Goal: Task Accomplishment & Management: Use online tool/utility

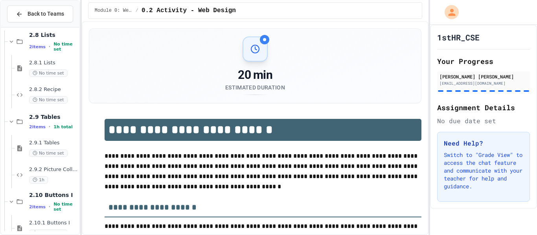
scroll to position [542, 0]
click at [60, 150] on span "No time set" at bounding box center [48, 152] width 39 height 7
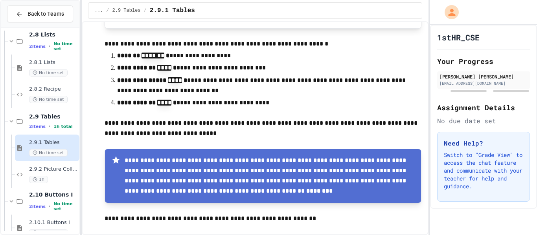
scroll to position [753, 0]
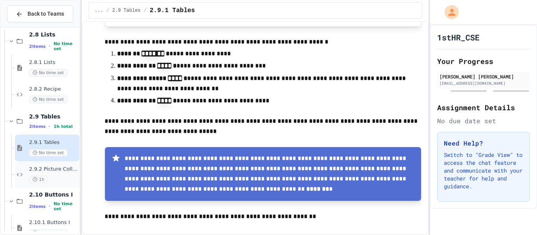
click at [60, 173] on span "2.9.2 Picture Collage" at bounding box center [53, 169] width 49 height 7
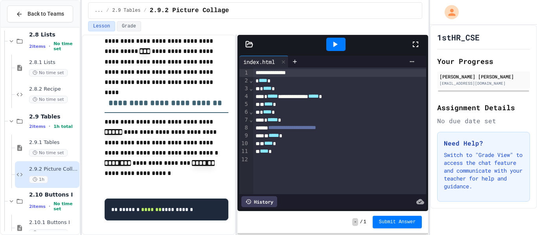
scroll to position [822, 0]
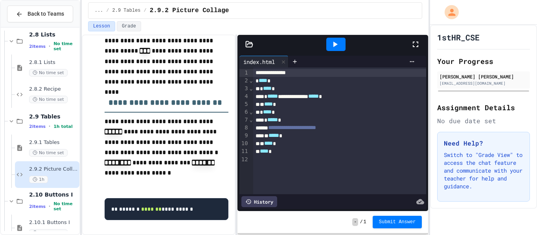
click at [334, 44] on icon at bounding box center [335, 45] width 4 height 6
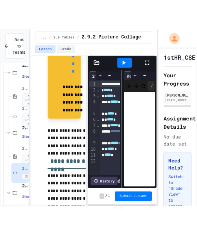
scroll to position [2473, 0]
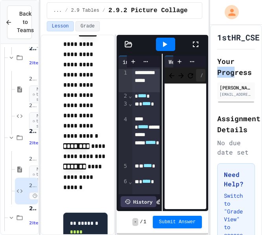
drag, startPoint x: 236, startPoint y: 67, endPoint x: 284, endPoint y: 54, distance: 50.0
click at [262, 54] on html "**********" at bounding box center [131, 117] width 262 height 235
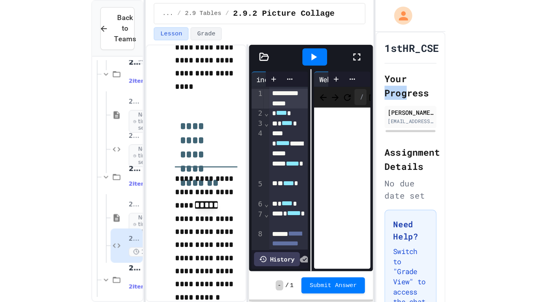
scroll to position [2170, 0]
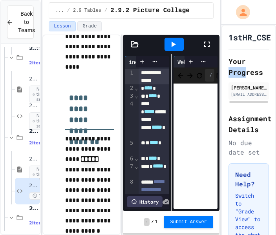
click at [209, 46] on icon at bounding box center [207, 45] width 6 height 6
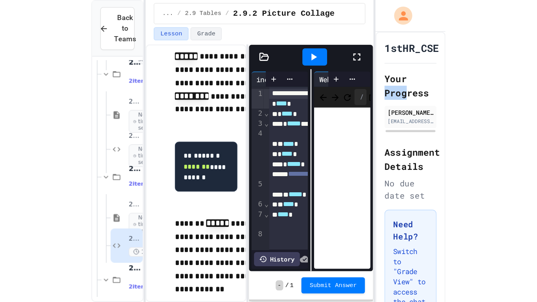
scroll to position [884, 0]
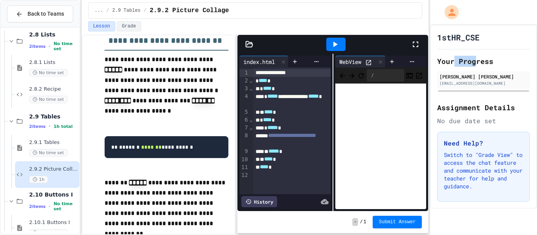
click at [413, 40] on icon at bounding box center [415, 44] width 9 height 9
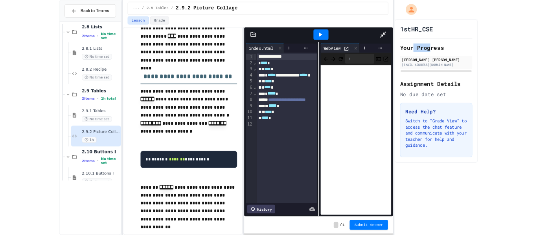
scroll to position [818, 0]
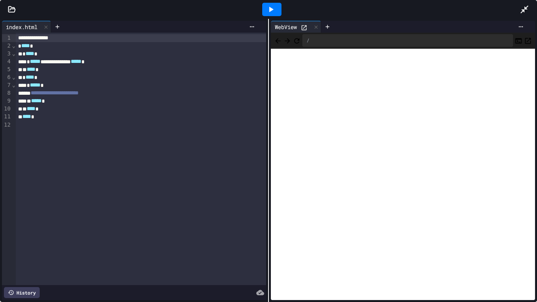
click at [536, 1] on div at bounding box center [528, 9] width 17 height 21
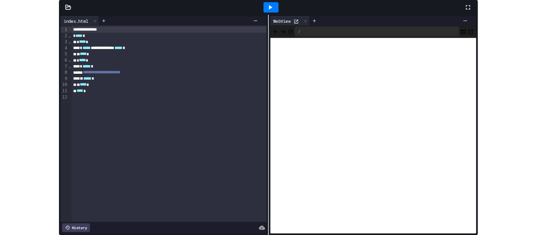
scroll to position [884, 0]
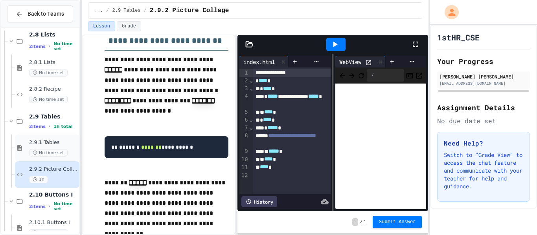
click at [65, 140] on span "2.9.1 Tables" at bounding box center [53, 143] width 49 height 7
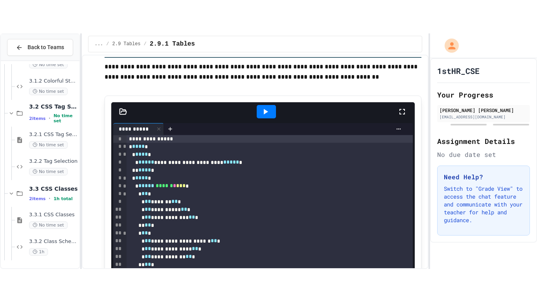
scroll to position [365, 0]
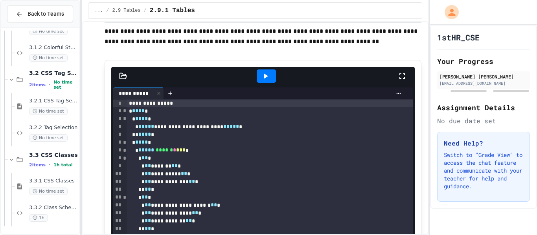
click at [402, 74] on icon at bounding box center [401, 76] width 9 height 9
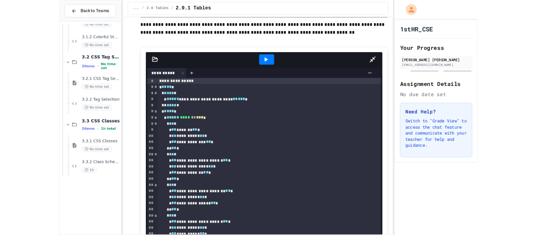
scroll to position [891, 0]
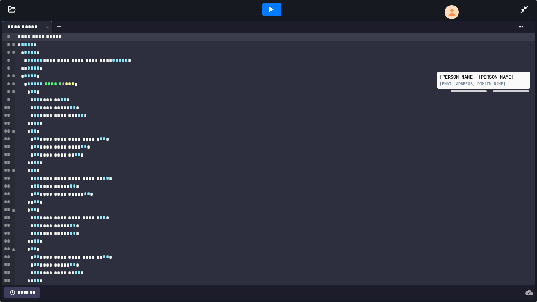
click at [270, 13] on icon at bounding box center [270, 9] width 9 height 9
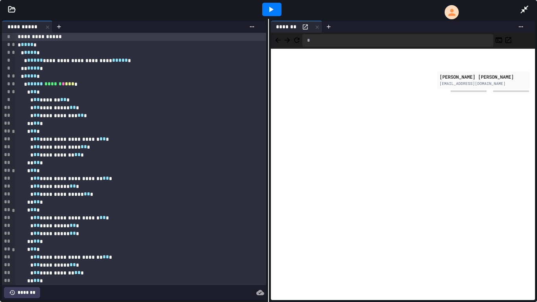
click at [525, 8] on icon at bounding box center [524, 10] width 8 height 8
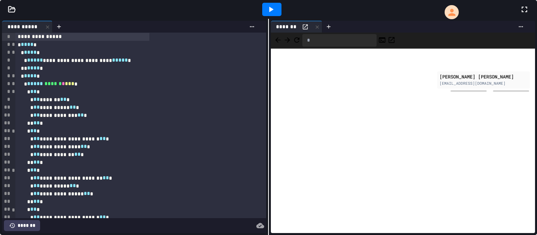
scroll to position [958, 0]
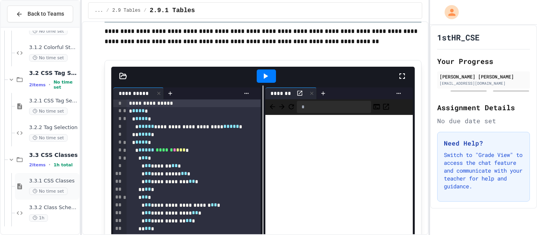
click at [64, 188] on div "No time set" at bounding box center [53, 191] width 49 height 7
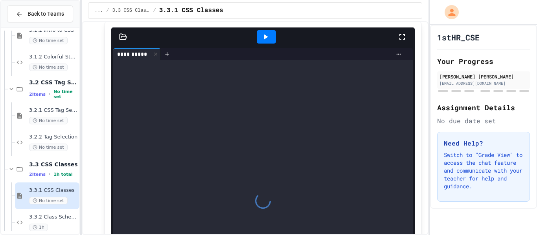
scroll to position [327, 0]
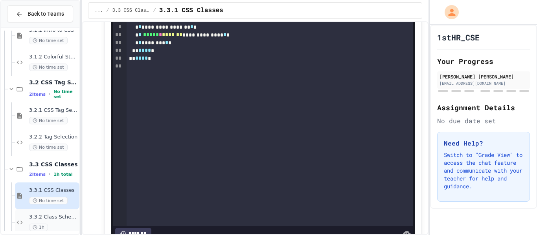
click at [61, 219] on span "3.3.2 Class Schedule" at bounding box center [53, 217] width 49 height 7
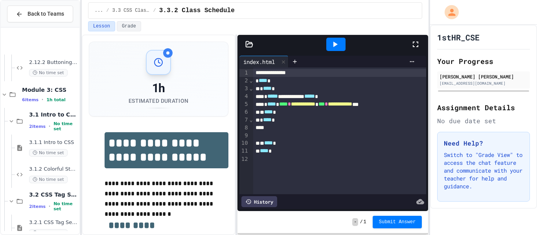
scroll to position [958, 0]
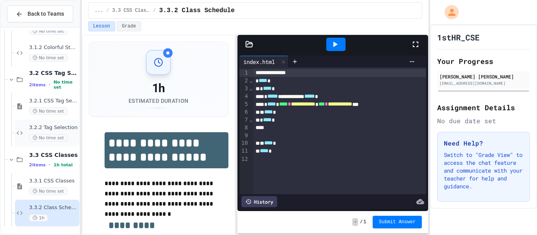
click at [65, 130] on span "3.2.2 Tag Selection" at bounding box center [53, 128] width 49 height 7
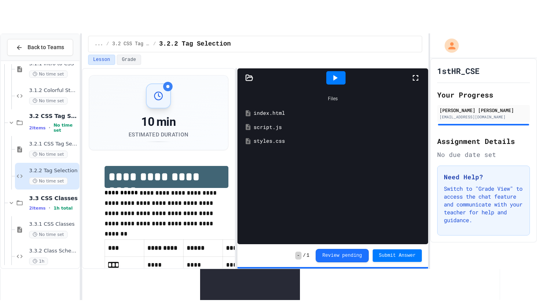
scroll to position [84, 0]
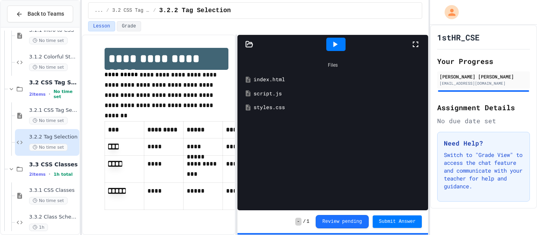
click at [419, 45] on icon at bounding box center [415, 44] width 9 height 9
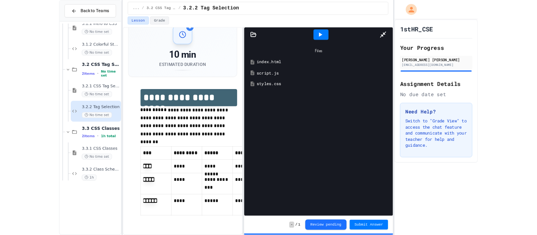
scroll to position [18, 0]
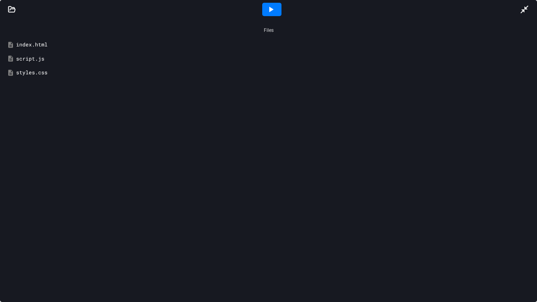
click at [533, 4] on div at bounding box center [528, 9] width 17 height 21
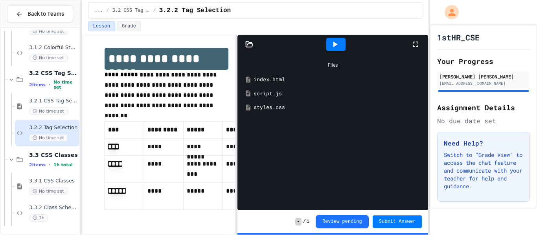
scroll to position [0, 0]
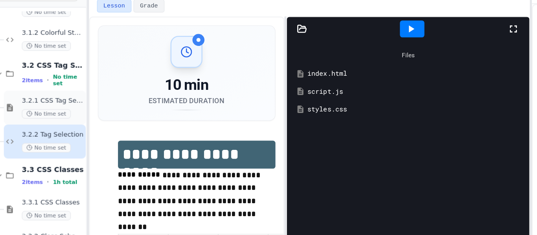
click at [56, 105] on div "3.2.1 CSS Tag Selection No time set" at bounding box center [53, 106] width 49 height 17
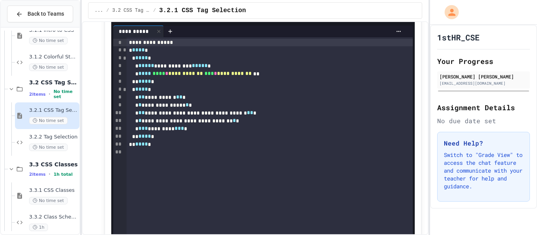
scroll to position [409, 0]
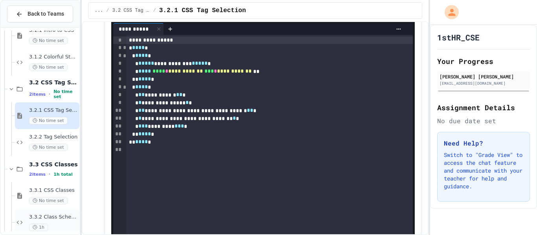
click at [68, 219] on span "3.3.2 Class Schedule" at bounding box center [53, 217] width 49 height 7
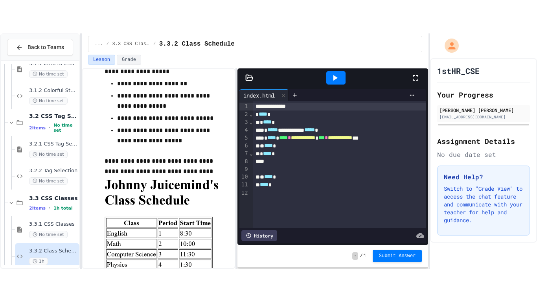
scroll to position [449, 0]
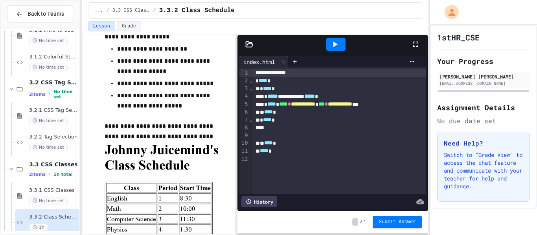
click at [420, 44] on icon at bounding box center [415, 44] width 9 height 9
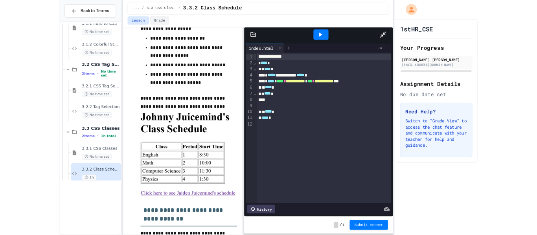
scroll to position [891, 0]
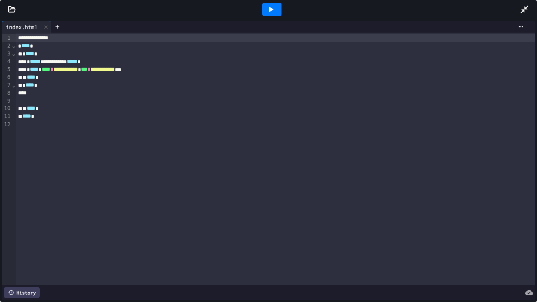
click at [15, 8] on icon at bounding box center [12, 10] width 8 height 8
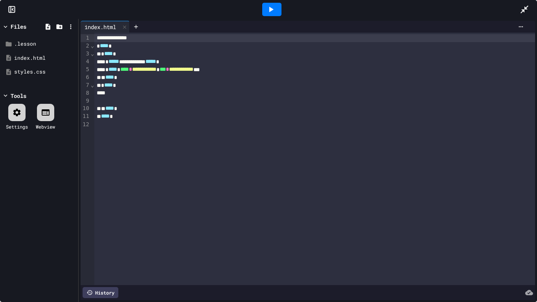
click at [19, 90] on div "Files .lesson index.html styles.css Tools Settings Webview" at bounding box center [39, 160] width 78 height 283
click at [12, 94] on div "Tools" at bounding box center [19, 96] width 16 height 8
click at [48, 28] on icon at bounding box center [48, 27] width 5 height 6
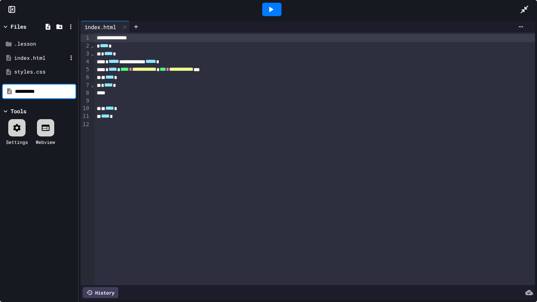
type input "**********"
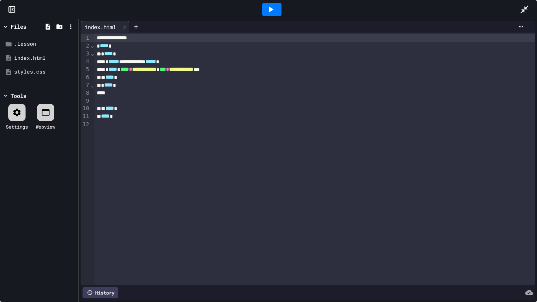
click at [35, 220] on div "Files .lesson index.html styles.css Tools Settings Webview" at bounding box center [39, 160] width 78 height 283
click at [51, 26] on icon at bounding box center [47, 26] width 7 height 7
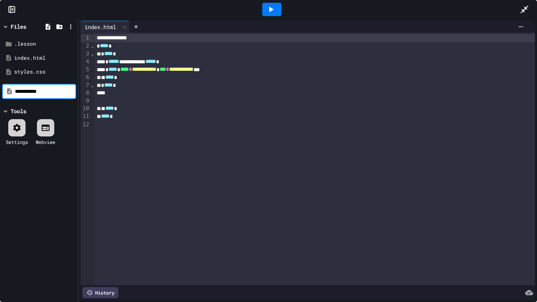
type input "**********"
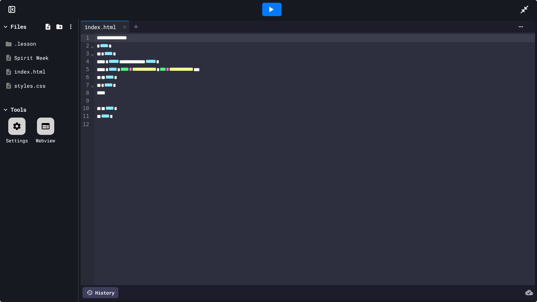
click at [139, 26] on icon at bounding box center [136, 27] width 6 height 6
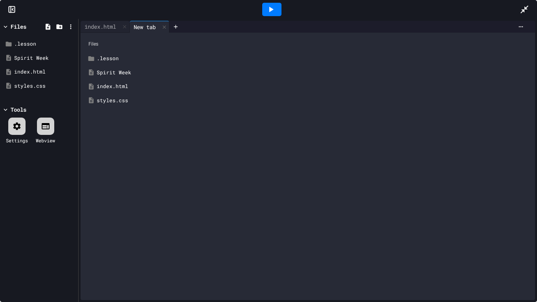
click at [116, 72] on div "Spirit Week" at bounding box center [313, 73] width 433 height 8
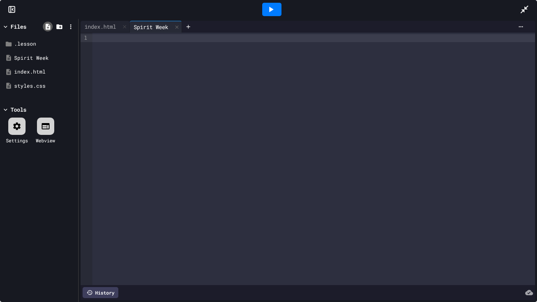
click at [46, 24] on icon at bounding box center [48, 27] width 5 height 6
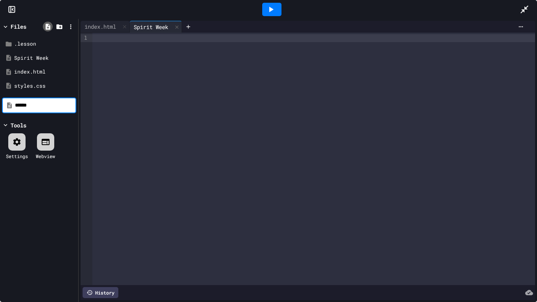
type input "******"
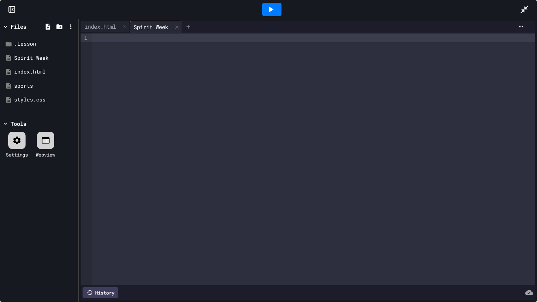
click at [190, 28] on icon at bounding box center [188, 27] width 4 height 4
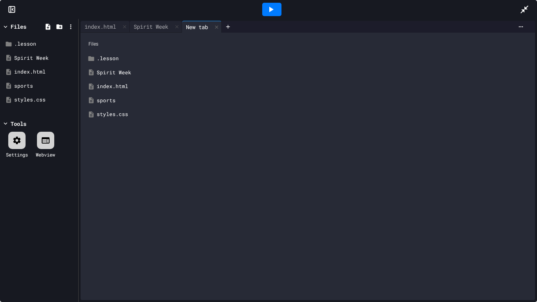
click at [107, 102] on div "sports" at bounding box center [313, 101] width 433 height 8
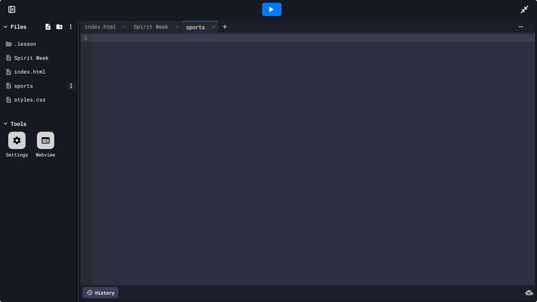
click at [71, 82] on icon at bounding box center [71, 85] width 7 height 7
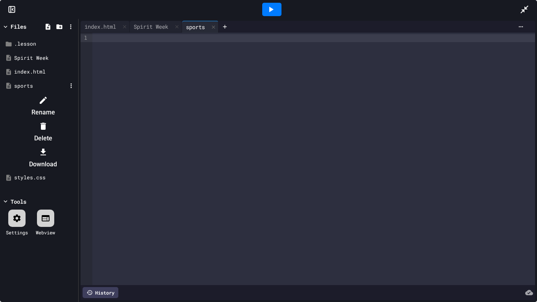
click at [76, 102] on li "Rename" at bounding box center [43, 106] width 66 height 25
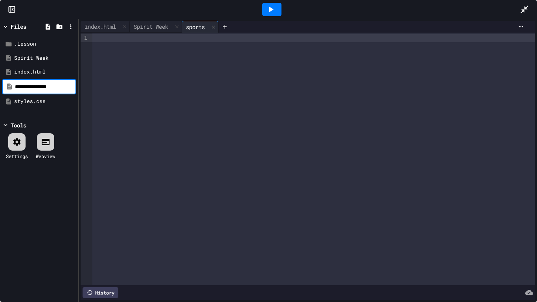
type input "**********"
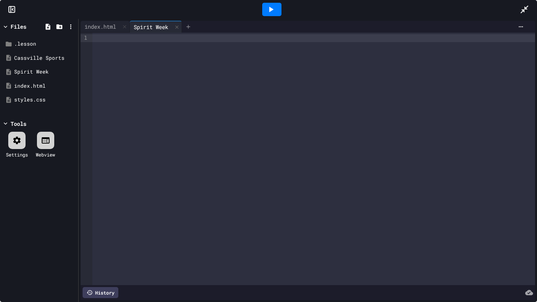
click at [189, 22] on div at bounding box center [188, 27] width 13 height 12
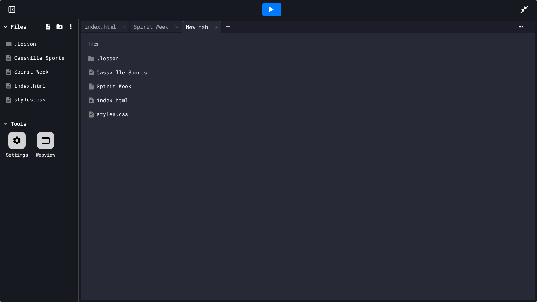
click at [112, 73] on div "Cassville Sports" at bounding box center [313, 73] width 433 height 8
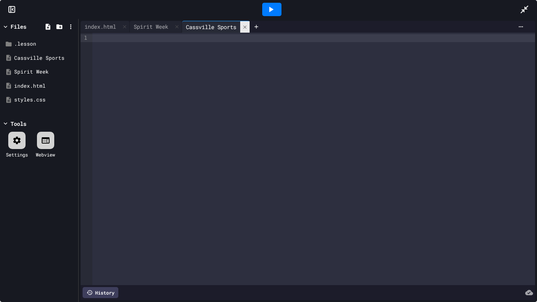
click at [248, 24] on icon at bounding box center [245, 27] width 6 height 6
click at [72, 58] on icon at bounding box center [71, 57] width 7 height 7
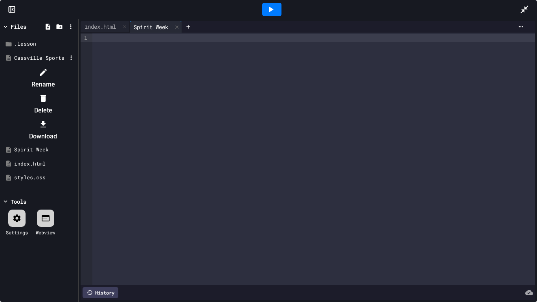
click at [76, 72] on li "Rename" at bounding box center [43, 78] width 66 height 25
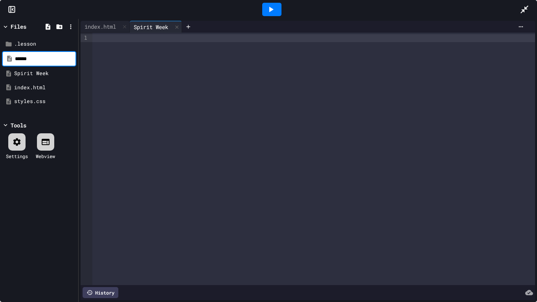
type input "******"
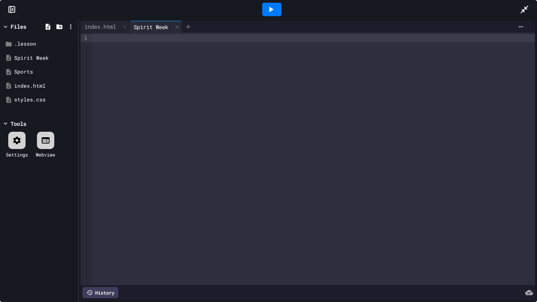
click at [191, 24] on icon at bounding box center [188, 27] width 6 height 6
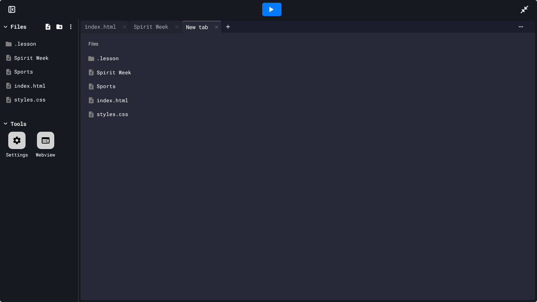
click at [114, 89] on div "Sports" at bounding box center [313, 87] width 433 height 8
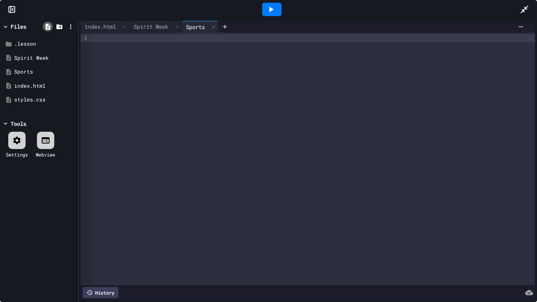
click at [44, 28] on icon at bounding box center [47, 26] width 7 height 7
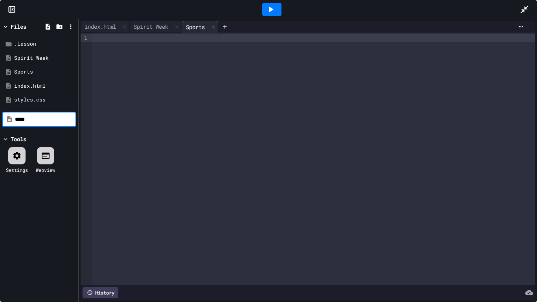
type input "*****"
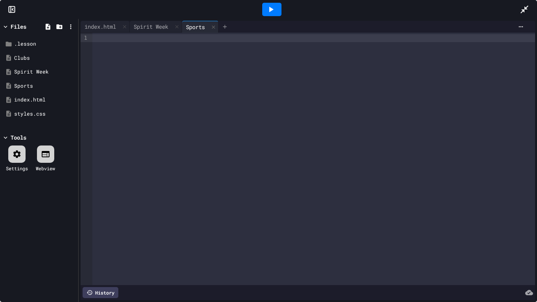
click at [227, 26] on icon at bounding box center [225, 27] width 6 height 6
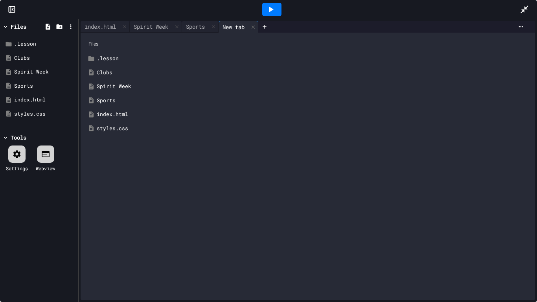
click at [117, 69] on div "Clubs" at bounding box center [313, 73] width 433 height 8
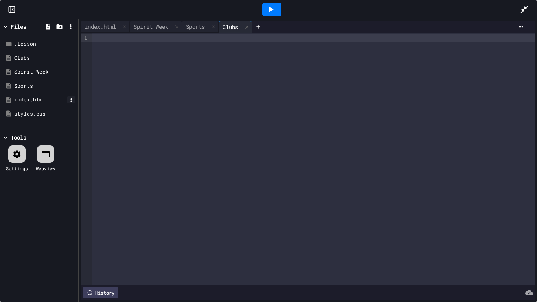
click at [70, 101] on icon at bounding box center [71, 99] width 7 height 7
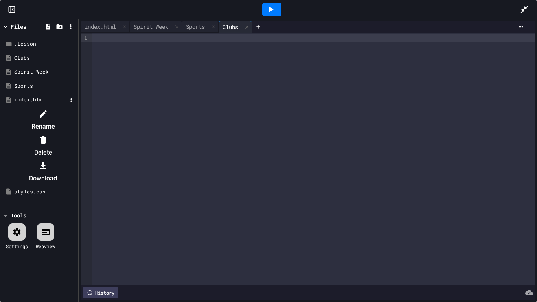
click at [76, 134] on li "Delete" at bounding box center [43, 146] width 66 height 25
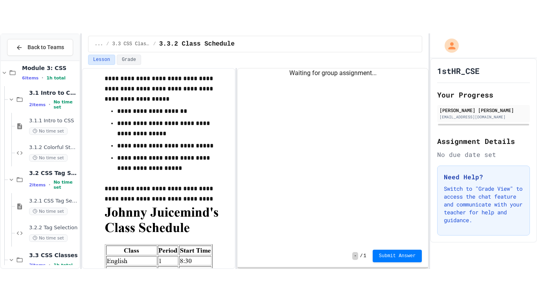
scroll to position [399, 0]
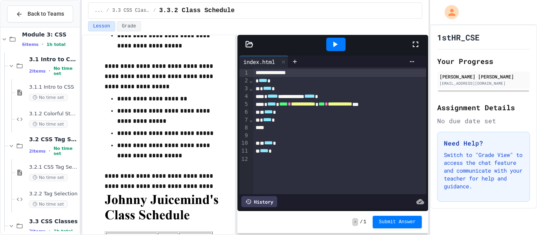
click at [411, 39] on div at bounding box center [419, 44] width 17 height 21
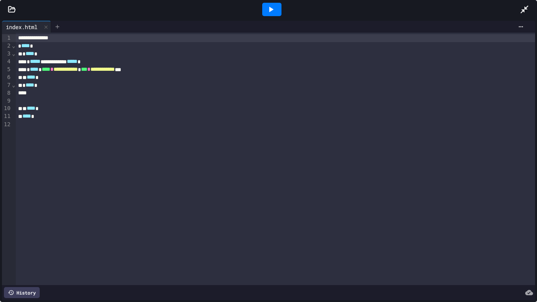
click at [58, 27] on icon at bounding box center [57, 27] width 6 height 6
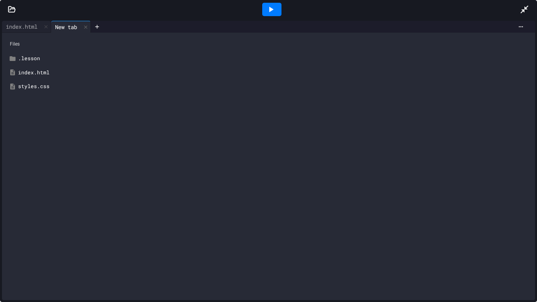
click at [8, 6] on icon at bounding box center [12, 10] width 8 height 8
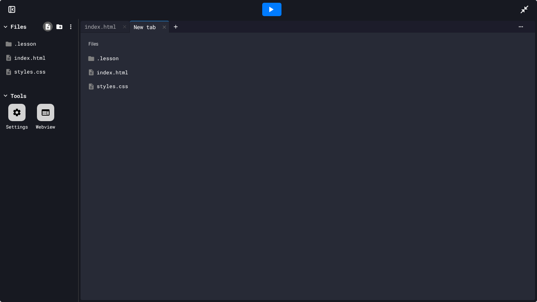
click at [49, 29] on icon at bounding box center [48, 27] width 5 height 6
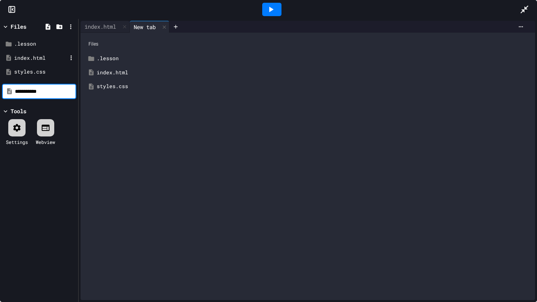
type input "**********"
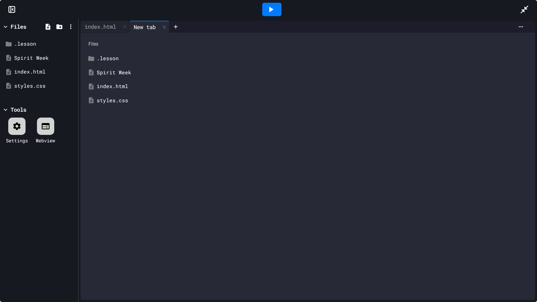
click at [125, 74] on div "Spirit Week" at bounding box center [313, 73] width 433 height 8
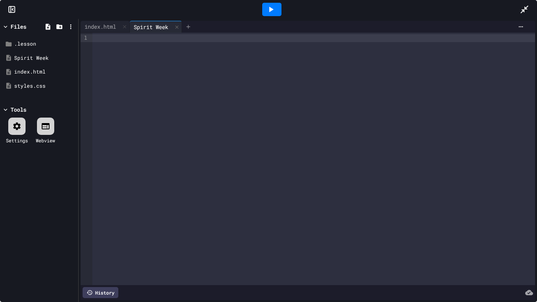
click at [193, 23] on div at bounding box center [188, 27] width 13 height 12
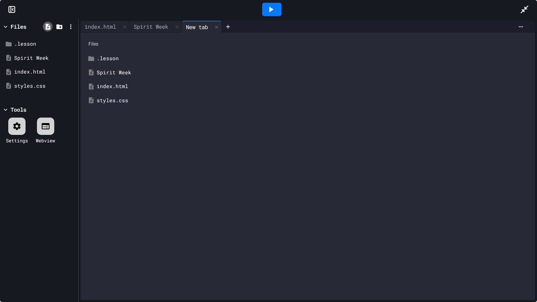
click at [48, 25] on icon at bounding box center [47, 26] width 7 height 7
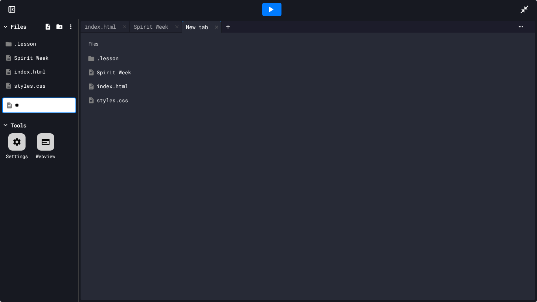
type input "*"
type input "******"
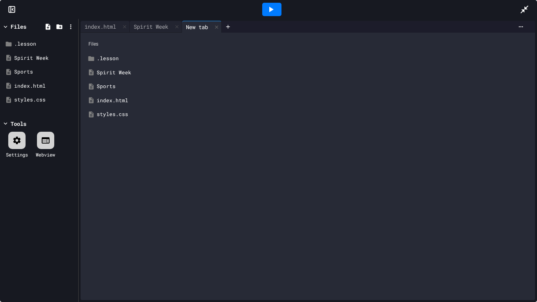
click at [102, 84] on div "Sports" at bounding box center [313, 87] width 433 height 8
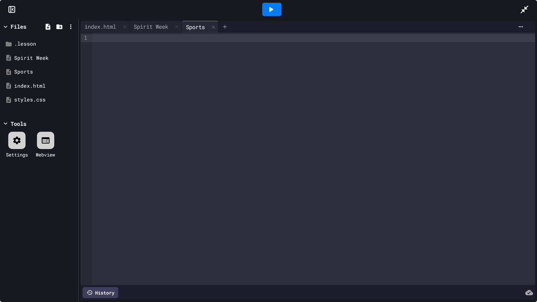
click at [227, 24] on icon at bounding box center [225, 27] width 6 height 6
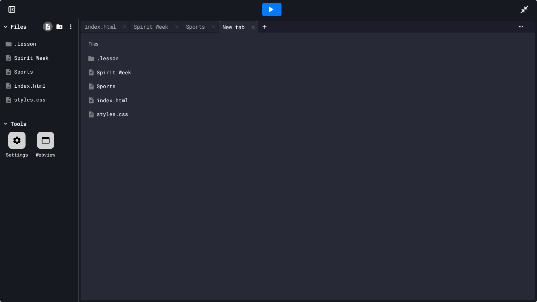
click at [44, 24] on icon at bounding box center [47, 26] width 7 height 7
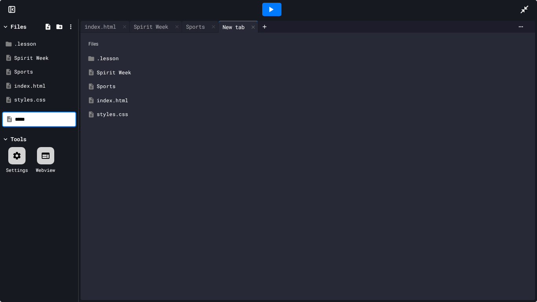
type input "*****"
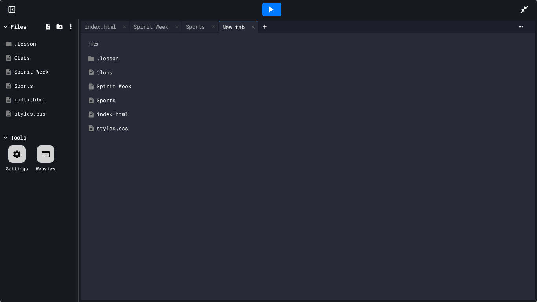
click at [116, 76] on div "Clubs" at bounding box center [313, 73] width 433 height 8
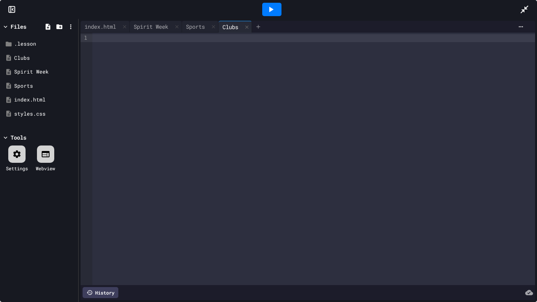
click at [260, 26] on icon at bounding box center [258, 27] width 4 height 4
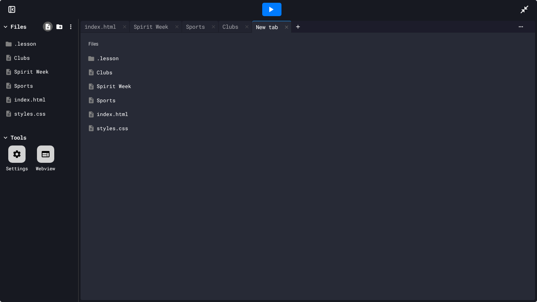
click at [46, 26] on icon at bounding box center [48, 27] width 5 height 6
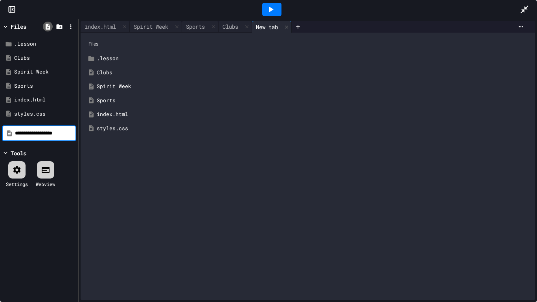
type input "**********"
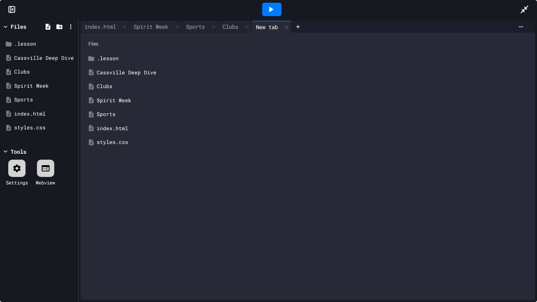
click at [123, 71] on div "Cassville Deep Dive" at bounding box center [313, 73] width 433 height 8
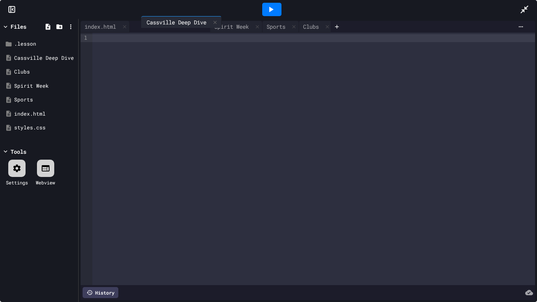
drag, startPoint x: 285, startPoint y: 27, endPoint x: 149, endPoint y: 22, distance: 136.0
click at [149, 22] on div "index.html Spirit Week Sports Clubs Cassville Deep Dive" at bounding box center [206, 27] width 250 height 12
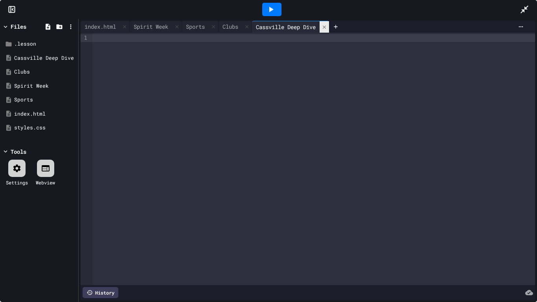
click at [327, 29] on icon at bounding box center [324, 27] width 6 height 6
click at [72, 58] on icon at bounding box center [71, 57] width 7 height 7
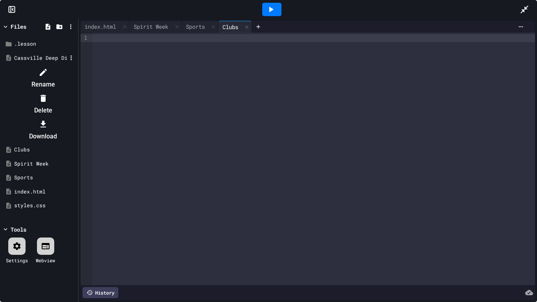
click at [48, 94] on icon at bounding box center [43, 98] width 9 height 9
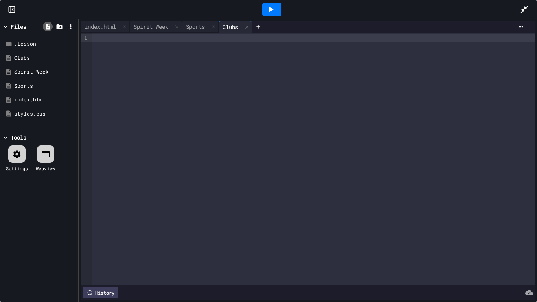
click at [47, 26] on icon at bounding box center [48, 27] width 5 height 6
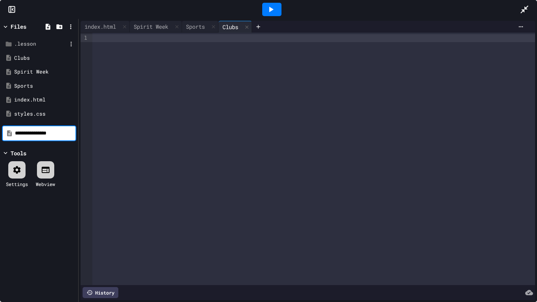
type input "**********"
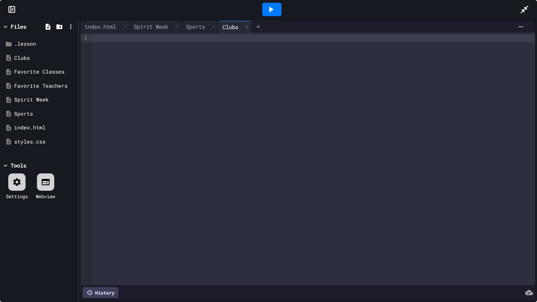
click at [264, 30] on div at bounding box center [258, 27] width 13 height 12
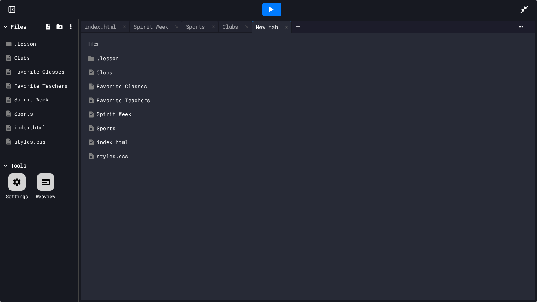
click at [141, 87] on div "Favorite Classes" at bounding box center [313, 87] width 433 height 8
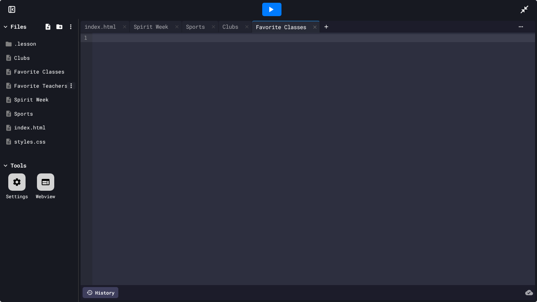
click at [72, 85] on icon at bounding box center [71, 85] width 7 height 7
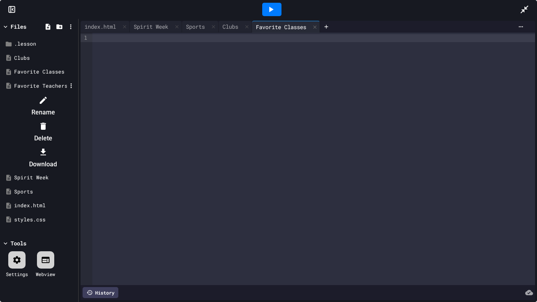
click at [76, 119] on div at bounding box center [43, 125] width 66 height 13
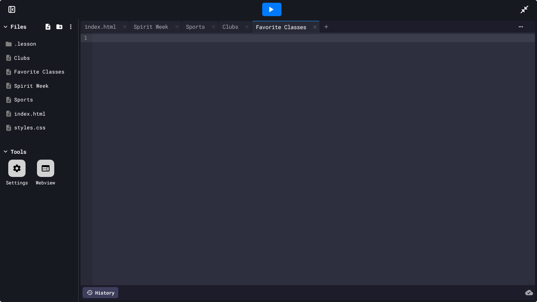
click at [329, 24] on icon at bounding box center [326, 27] width 6 height 6
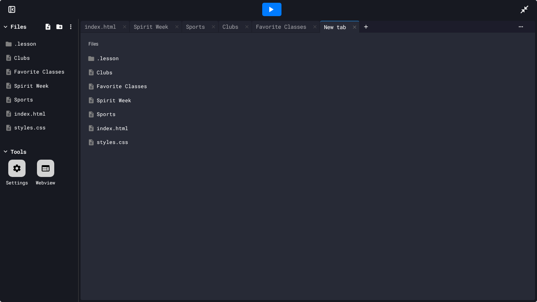
click at [126, 141] on div "styles.css" at bounding box center [313, 142] width 433 height 8
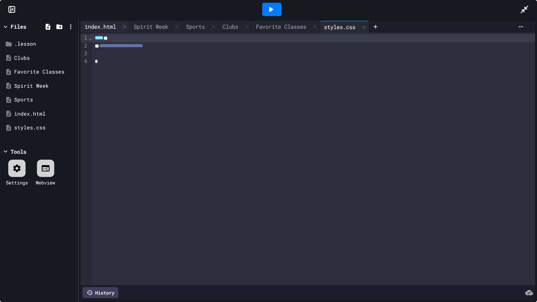
click at [103, 24] on div "index.html" at bounding box center [100, 26] width 39 height 8
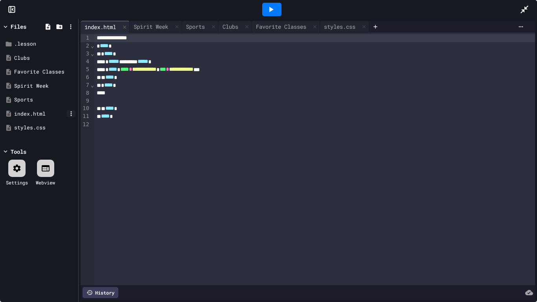
click at [69, 112] on icon at bounding box center [71, 113] width 7 height 7
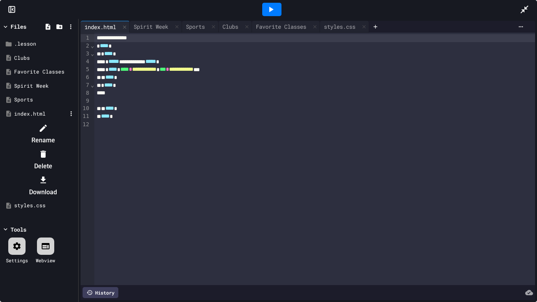
click at [76, 130] on li "Rename" at bounding box center [43, 133] width 66 height 25
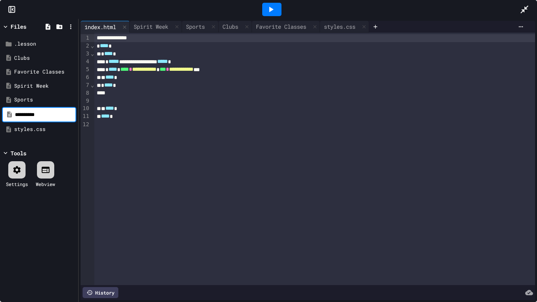
click at [62, 114] on input "**********" at bounding box center [45, 115] width 60 height 8
type input "*"
click at [32, 235] on div "Files .lesson Clubs Favorite Classes Spirit Week Sports styles.css Tools Settin…" at bounding box center [39, 160] width 78 height 283
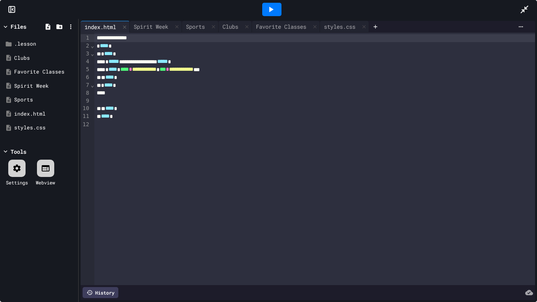
click at [272, 9] on icon at bounding box center [271, 10] width 4 height 6
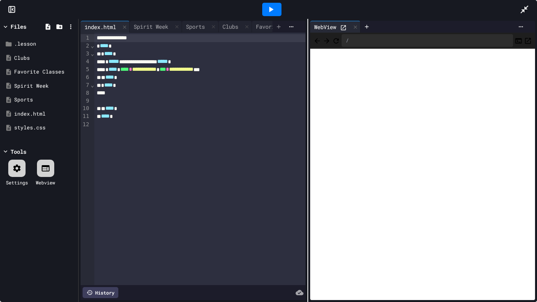
click at [275, 24] on div at bounding box center [278, 27] width 13 height 12
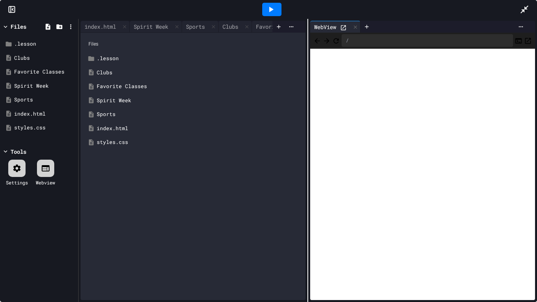
click at [277, 10] on div at bounding box center [271, 9] width 19 height 13
click at [112, 29] on div "index.html" at bounding box center [100, 26] width 39 height 8
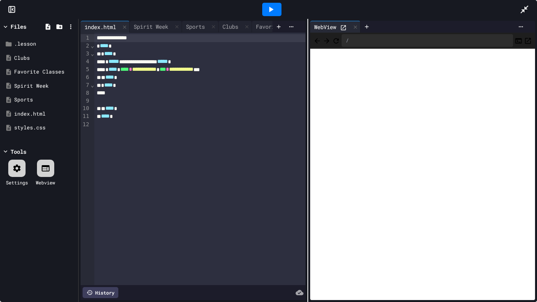
click at [132, 55] on div "* **** *" at bounding box center [199, 54] width 211 height 8
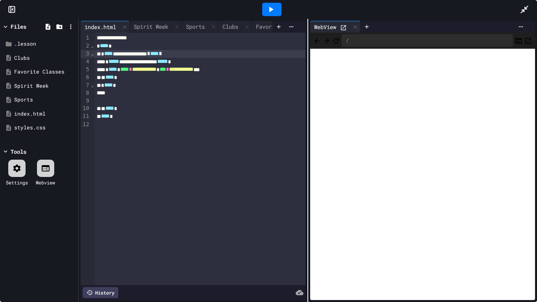
click at [264, 8] on div at bounding box center [271, 9] width 19 height 13
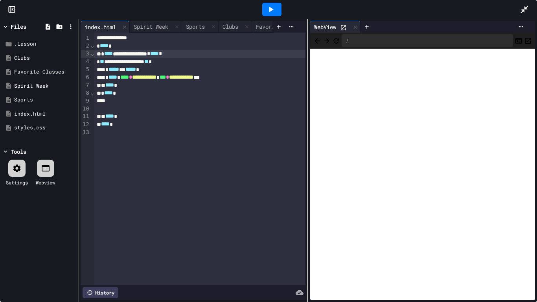
click at [274, 4] on div at bounding box center [271, 9] width 19 height 13
click at [150, 51] on span "*" at bounding box center [148, 54] width 3 height 6
click at [272, 6] on icon at bounding box center [270, 9] width 9 height 9
click at [536, 12] on div at bounding box center [528, 9] width 17 height 21
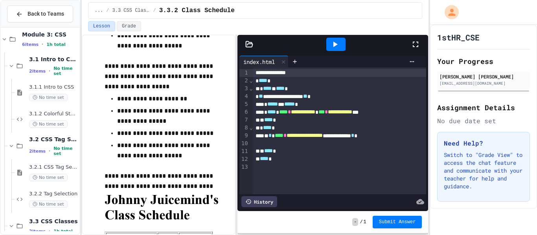
click at [418, 40] on icon at bounding box center [415, 44] width 9 height 9
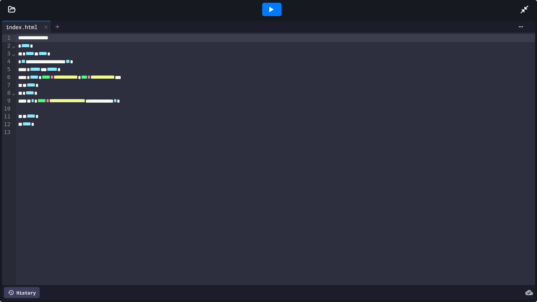
click at [59, 24] on icon at bounding box center [57, 27] width 6 height 6
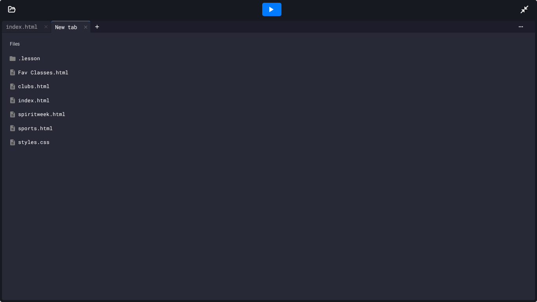
click at [59, 115] on div "spiritweek.html" at bounding box center [274, 114] width 512 height 8
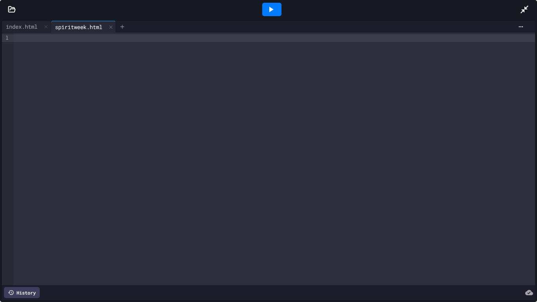
click at [124, 23] on div at bounding box center [122, 27] width 13 height 12
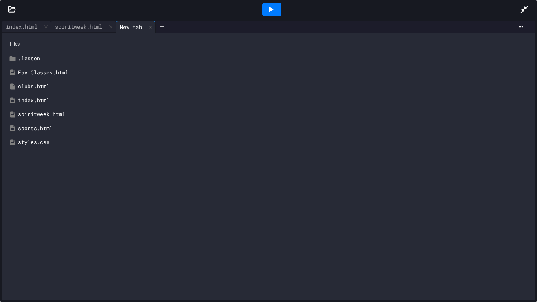
click at [36, 84] on div "clubs.html" at bounding box center [274, 87] width 512 height 8
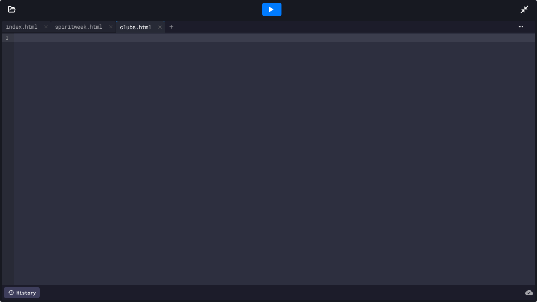
click at [174, 25] on icon at bounding box center [171, 27] width 6 height 6
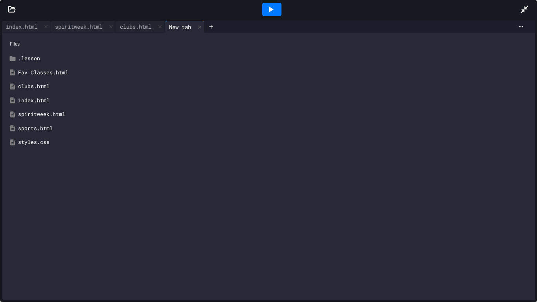
click at [42, 125] on div "sports.html" at bounding box center [274, 129] width 512 height 8
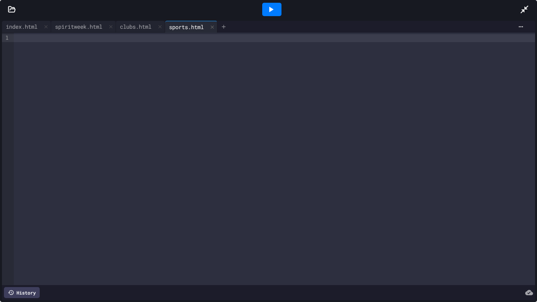
click at [227, 26] on icon at bounding box center [223, 27] width 6 height 6
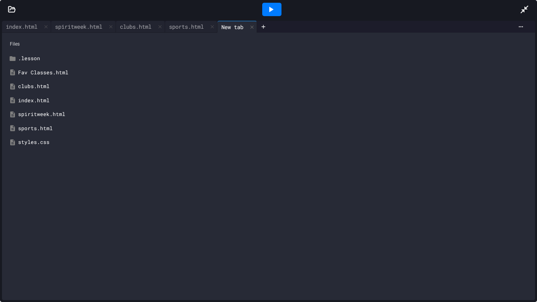
click at [77, 70] on div "Fav Classes.html" at bounding box center [274, 73] width 512 height 8
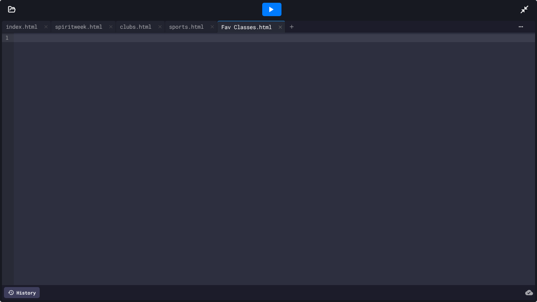
click at [295, 24] on icon at bounding box center [291, 27] width 6 height 6
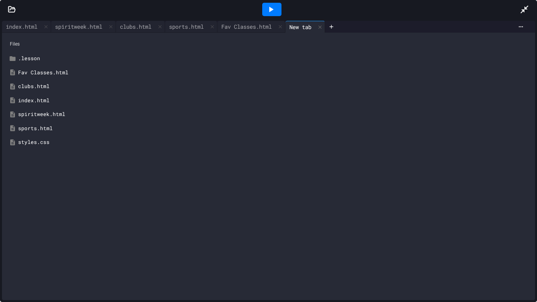
click at [73, 138] on div "styles.css" at bounding box center [274, 142] width 512 height 8
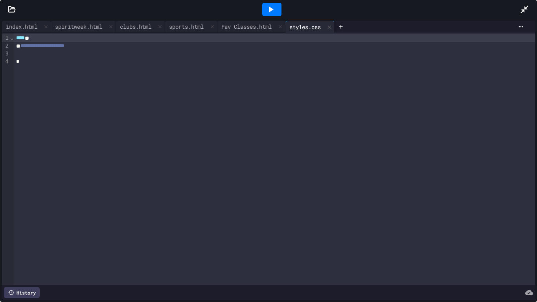
click at [524, 5] on icon at bounding box center [524, 9] width 9 height 9
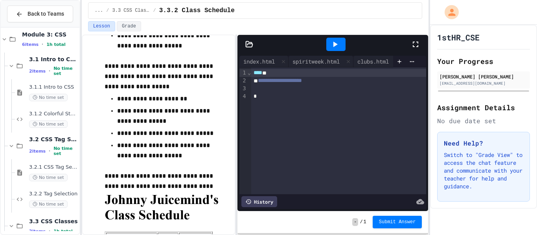
click at [421, 40] on div at bounding box center [419, 44] width 17 height 21
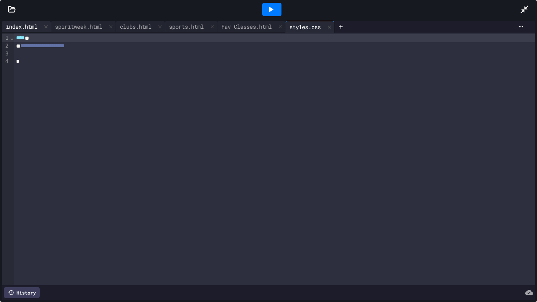
click at [30, 27] on div "index.html" at bounding box center [21, 26] width 39 height 8
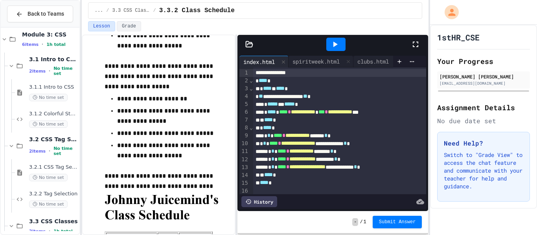
click at [419, 44] on icon at bounding box center [415, 44] width 9 height 9
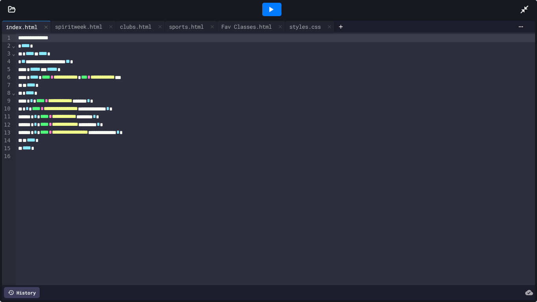
click at [277, 9] on div at bounding box center [271, 9] width 19 height 13
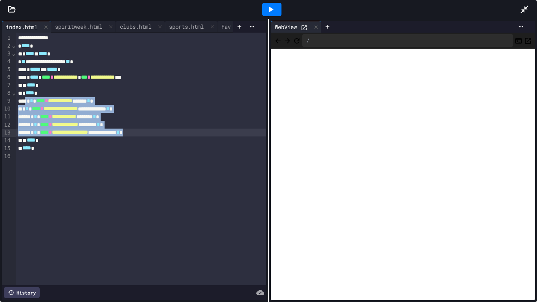
drag, startPoint x: 28, startPoint y: 99, endPoint x: 174, endPoint y: 134, distance: 149.8
click at [174, 134] on div "**********" at bounding box center [141, 159] width 251 height 252
copy div "**********"
click at [100, 21] on div "spiritweek.html" at bounding box center [83, 27] width 65 height 12
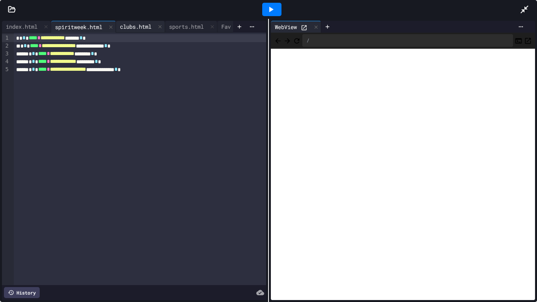
click at [151, 26] on div "clubs.html" at bounding box center [135, 26] width 39 height 8
click at [208, 22] on div "sports.html" at bounding box center [186, 26] width 42 height 8
click at [141, 24] on div "Fav Classes.html" at bounding box center [145, 26] width 58 height 8
click at [211, 29] on div "styles.css" at bounding box center [203, 26] width 39 height 8
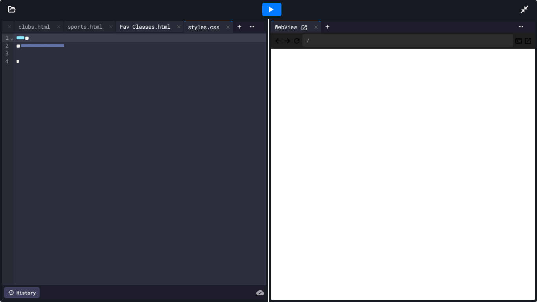
scroll to position [0, 0]
click at [22, 27] on div "index.html" at bounding box center [21, 26] width 39 height 8
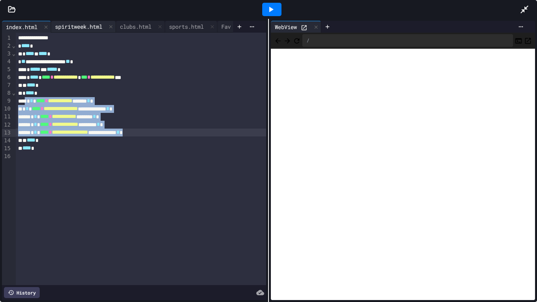
click at [82, 24] on div "spiritweek.html" at bounding box center [78, 26] width 55 height 8
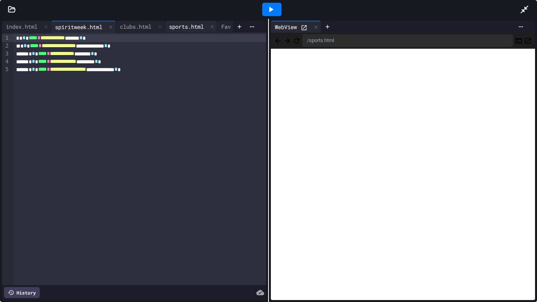
scroll to position [0, 113]
click at [201, 25] on div "styles.css" at bounding box center [203, 26] width 39 height 8
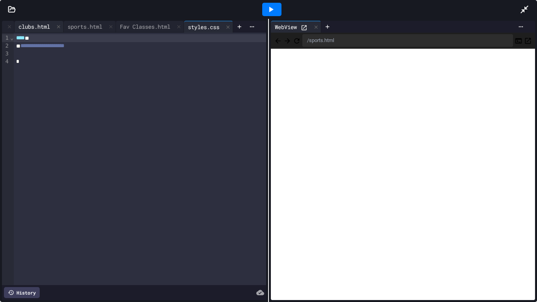
click at [30, 27] on div "clubs.html" at bounding box center [34, 26] width 39 height 8
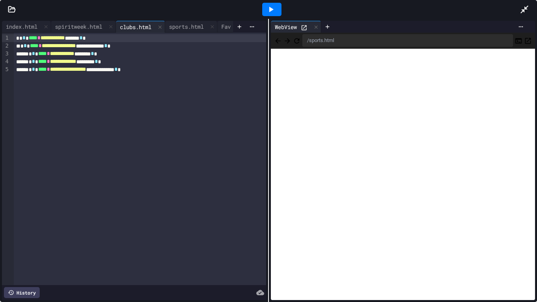
scroll to position [0, 52]
click at [89, 29] on div "clubs.html" at bounding box center [83, 27] width 39 height 8
click at [24, 30] on div "index.html" at bounding box center [21, 26] width 39 height 8
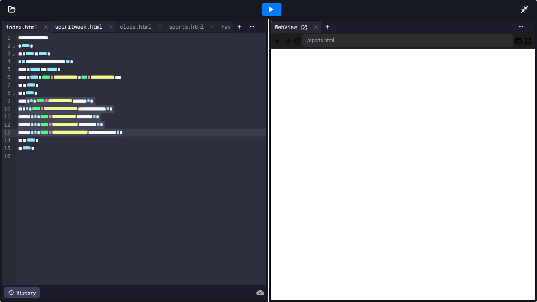
click at [77, 29] on div "spiritweek.html" at bounding box center [78, 26] width 55 height 8
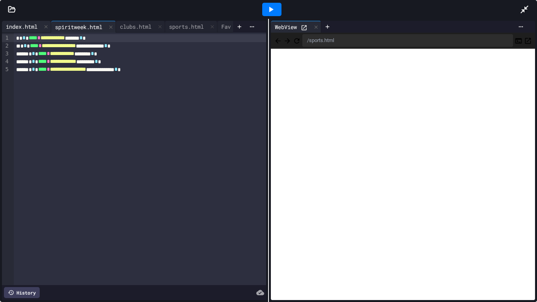
click at [23, 30] on div "index.html" at bounding box center [21, 26] width 39 height 8
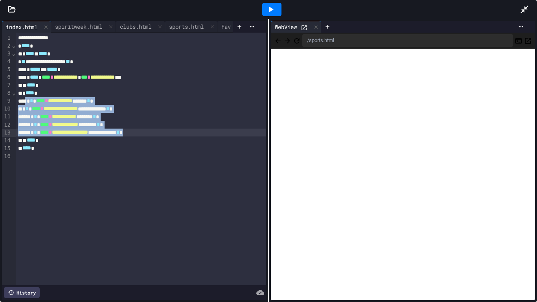
click at [271, 9] on icon at bounding box center [271, 10] width 4 height 6
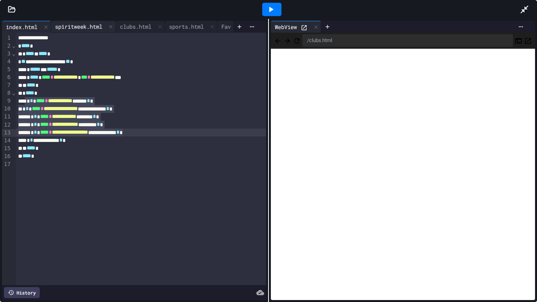
click at [71, 29] on div "spiritweek.html" at bounding box center [78, 26] width 55 height 8
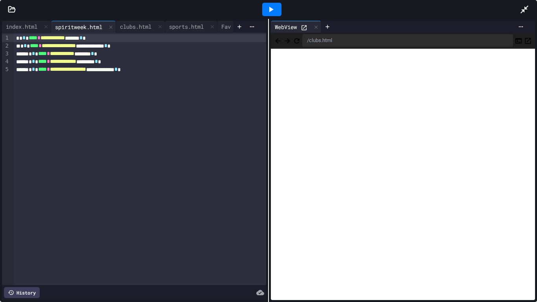
click at [271, 9] on icon at bounding box center [271, 10] width 4 height 6
click at [262, 14] on div at bounding box center [271, 9] width 19 height 13
click at [17, 28] on div "index.html" at bounding box center [21, 26] width 39 height 8
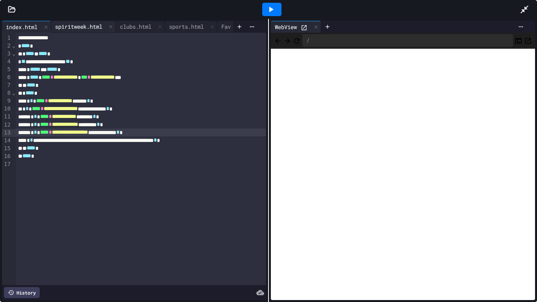
click at [76, 28] on div "spiritweek.html" at bounding box center [78, 26] width 55 height 8
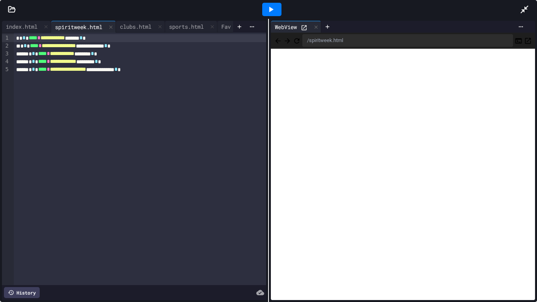
click at [268, 23] on div at bounding box center [268, 160] width 1 height 283
click at [270, 11] on icon at bounding box center [271, 10] width 4 height 6
click at [31, 27] on div "index.html" at bounding box center [21, 26] width 39 height 8
